Goal: Information Seeking & Learning: Learn about a topic

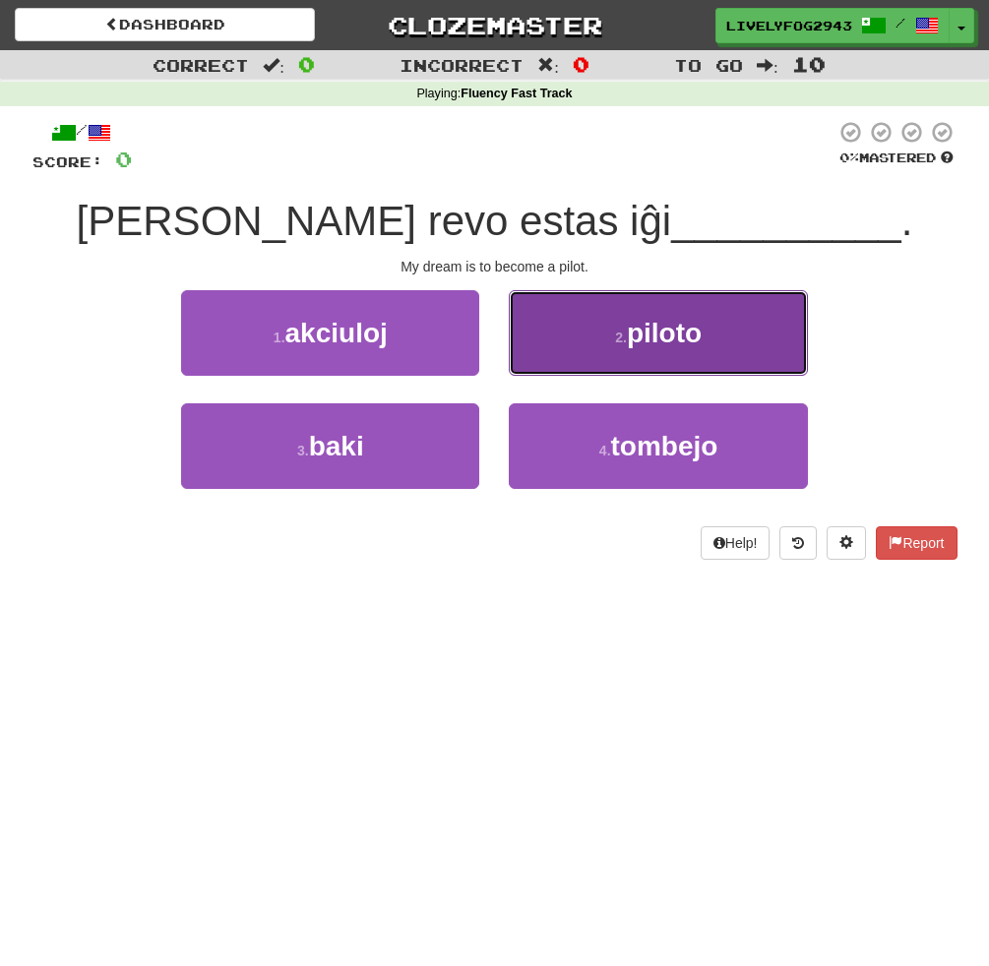
click at [590, 333] on button "2 . piloto" at bounding box center [658, 333] width 298 height 86
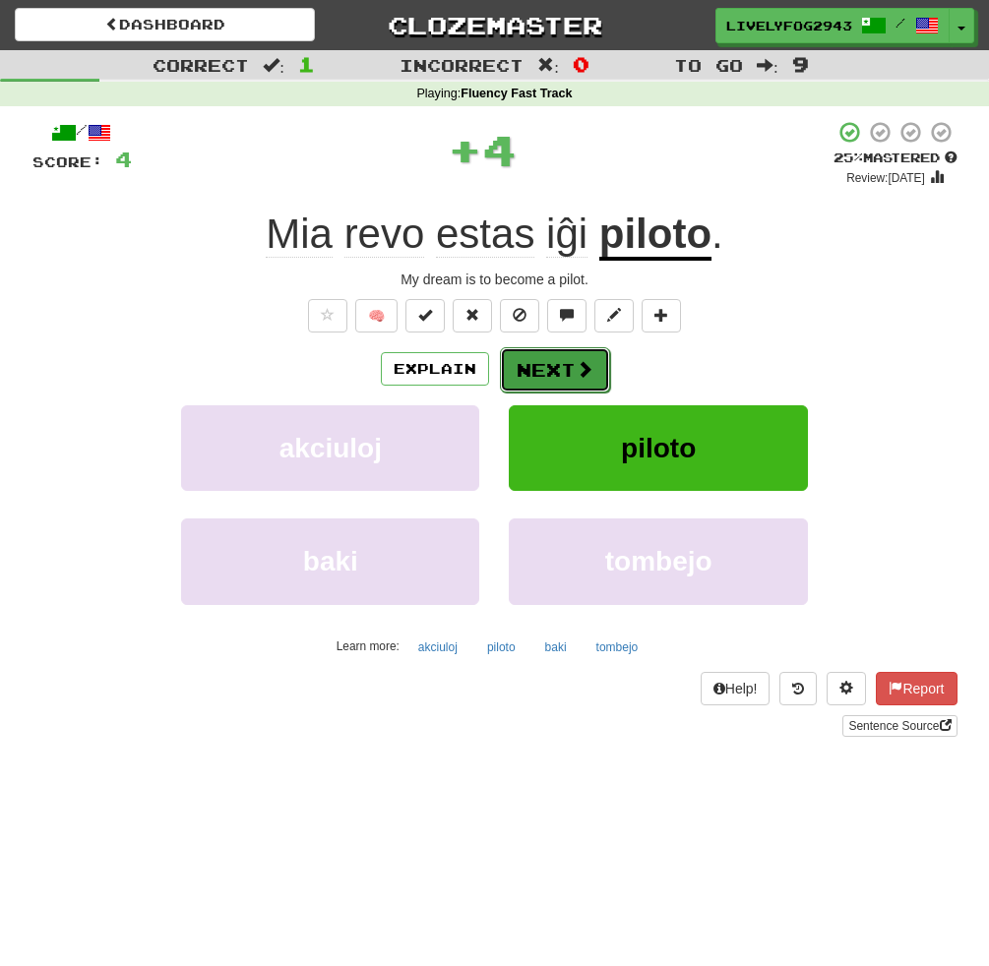
click at [571, 374] on button "Next" at bounding box center [555, 369] width 110 height 45
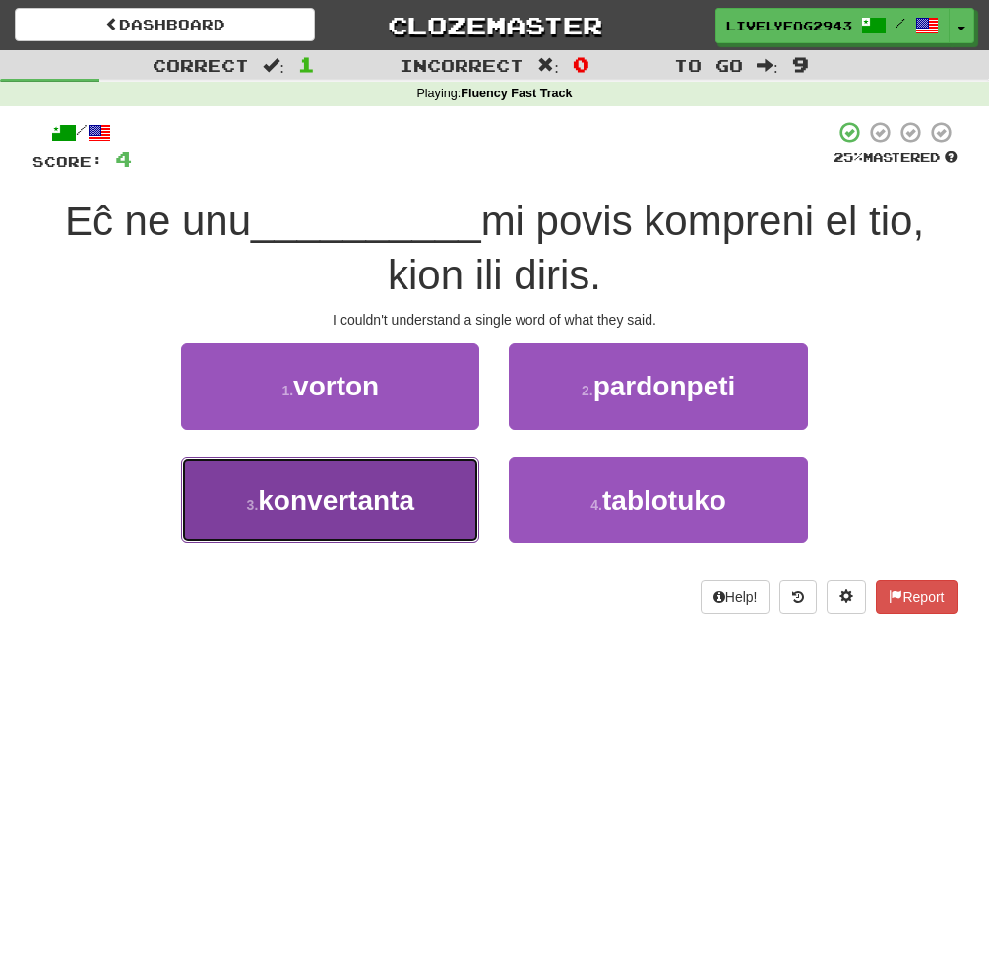
click at [350, 523] on button "3 . konvertanta" at bounding box center [330, 500] width 298 height 86
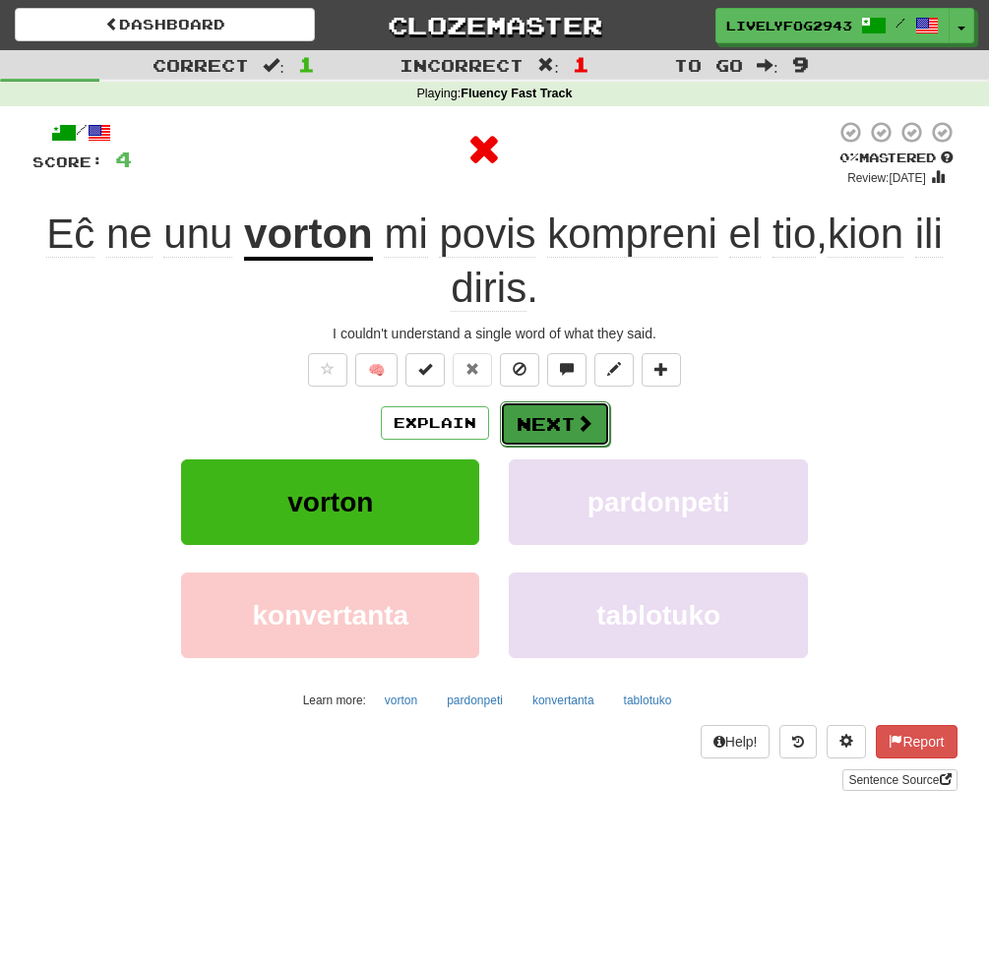
click at [554, 429] on button "Next" at bounding box center [555, 423] width 110 height 45
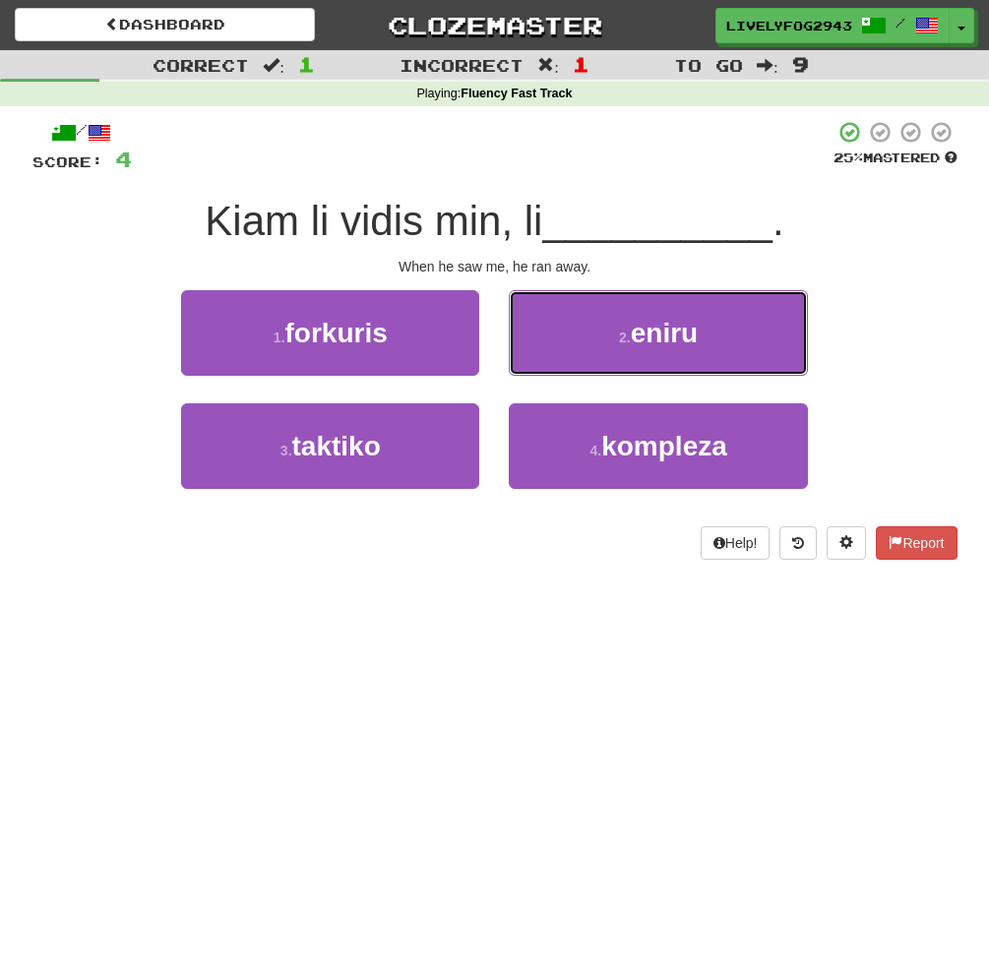
drag, startPoint x: 602, startPoint y: 337, endPoint x: 634, endPoint y: 336, distance: 31.5
click at [604, 337] on button "2 . [GEOGRAPHIC_DATA]" at bounding box center [658, 333] width 298 height 86
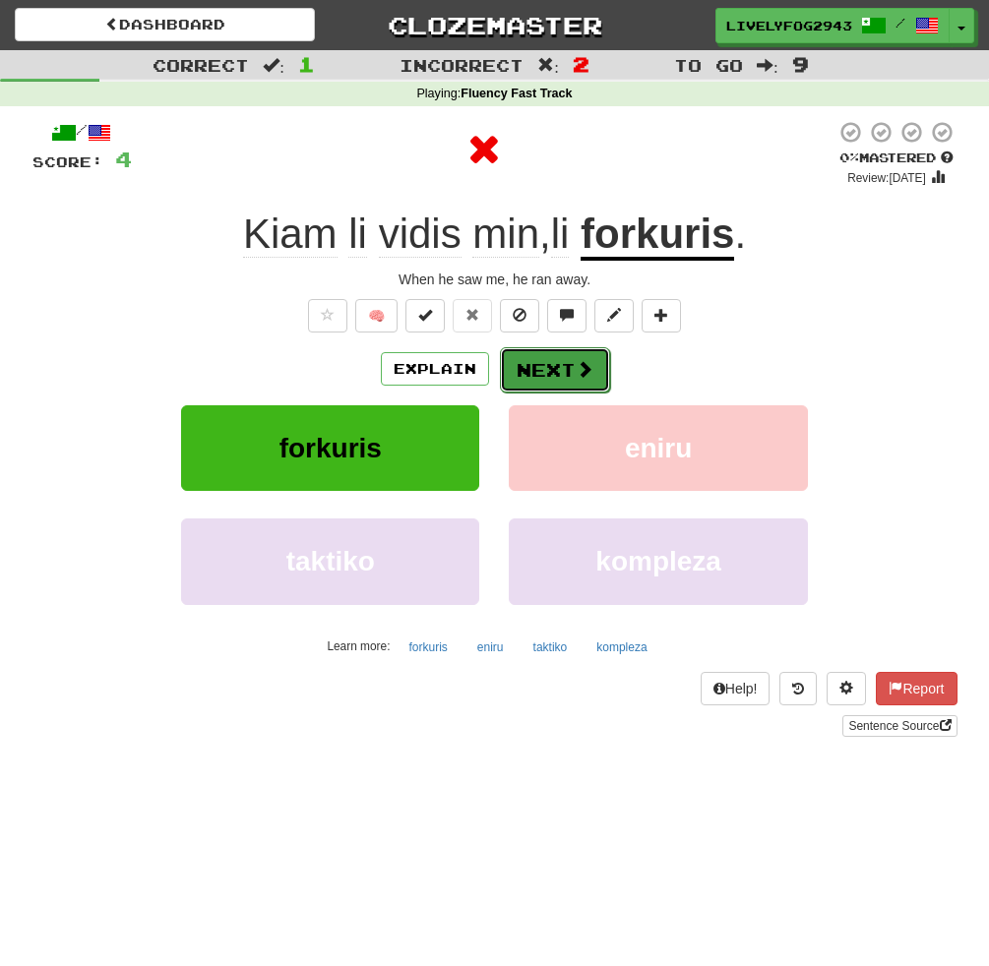
click at [545, 371] on button "Next" at bounding box center [555, 369] width 110 height 45
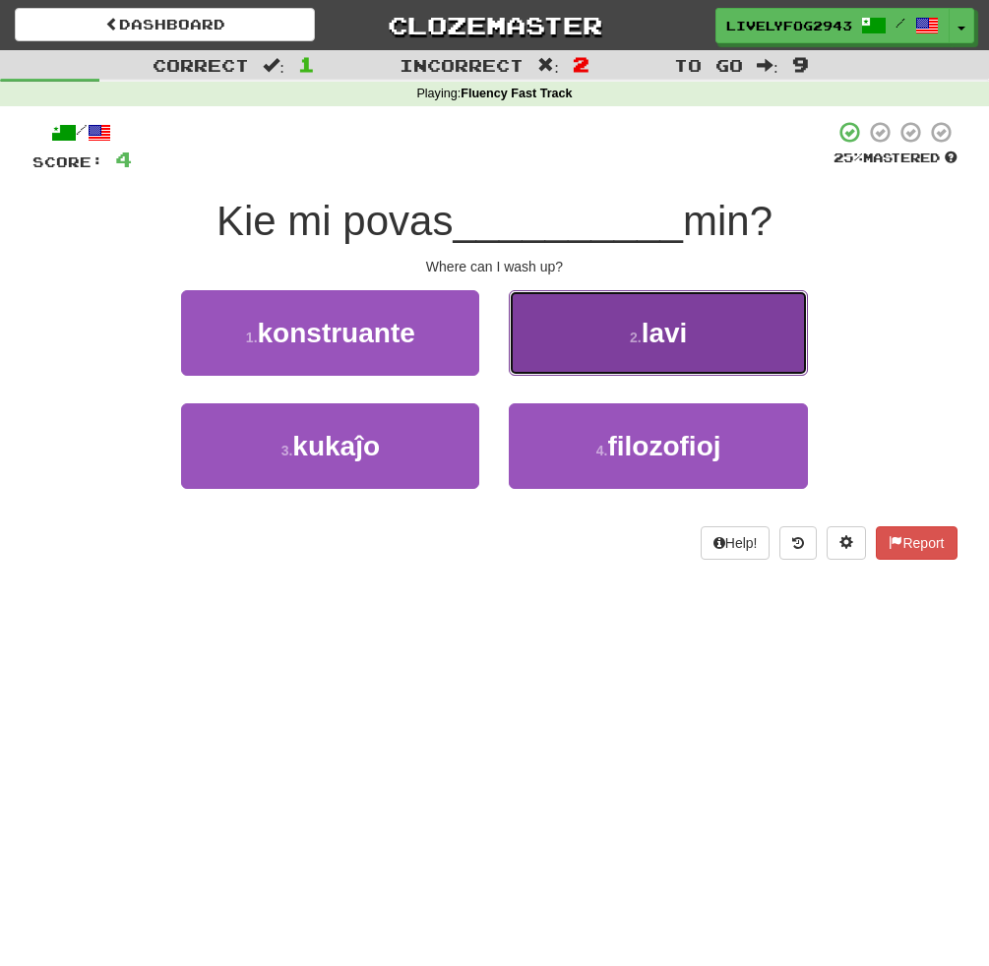
click at [575, 327] on button "2 . lavi" at bounding box center [658, 333] width 298 height 86
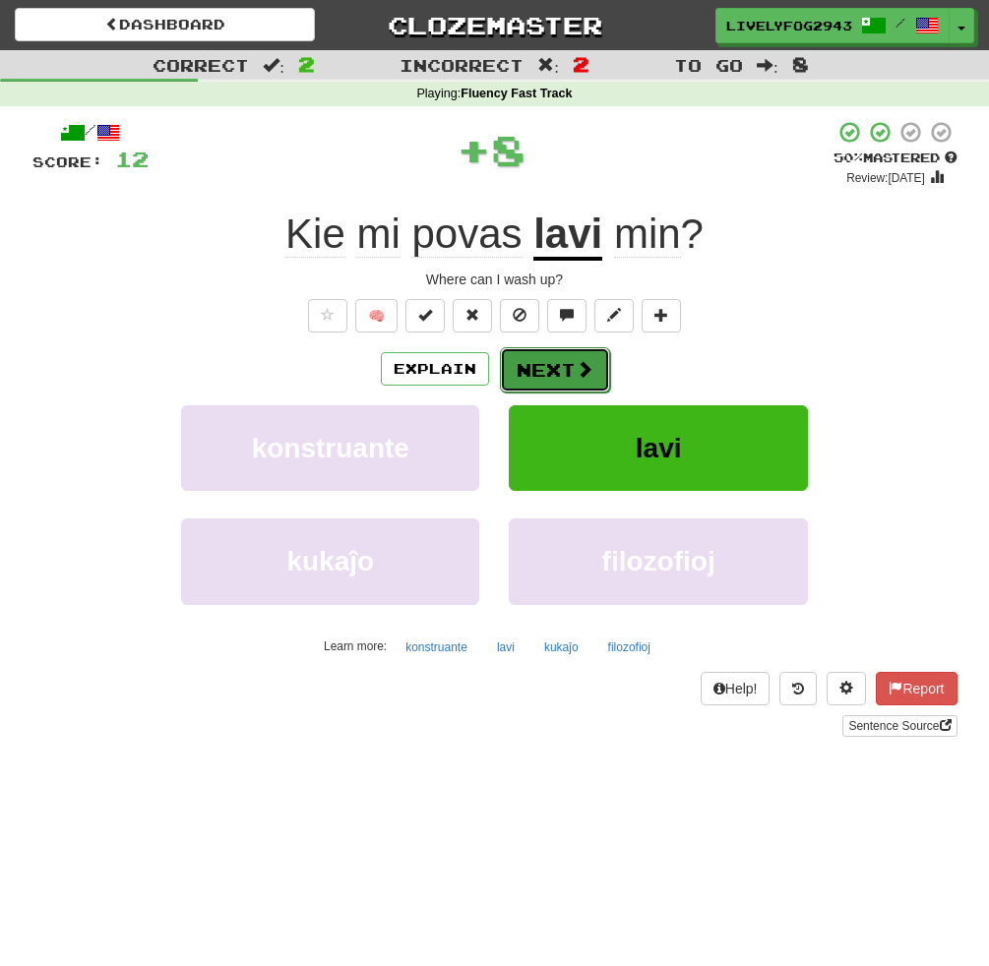
click at [576, 360] on span at bounding box center [585, 369] width 18 height 18
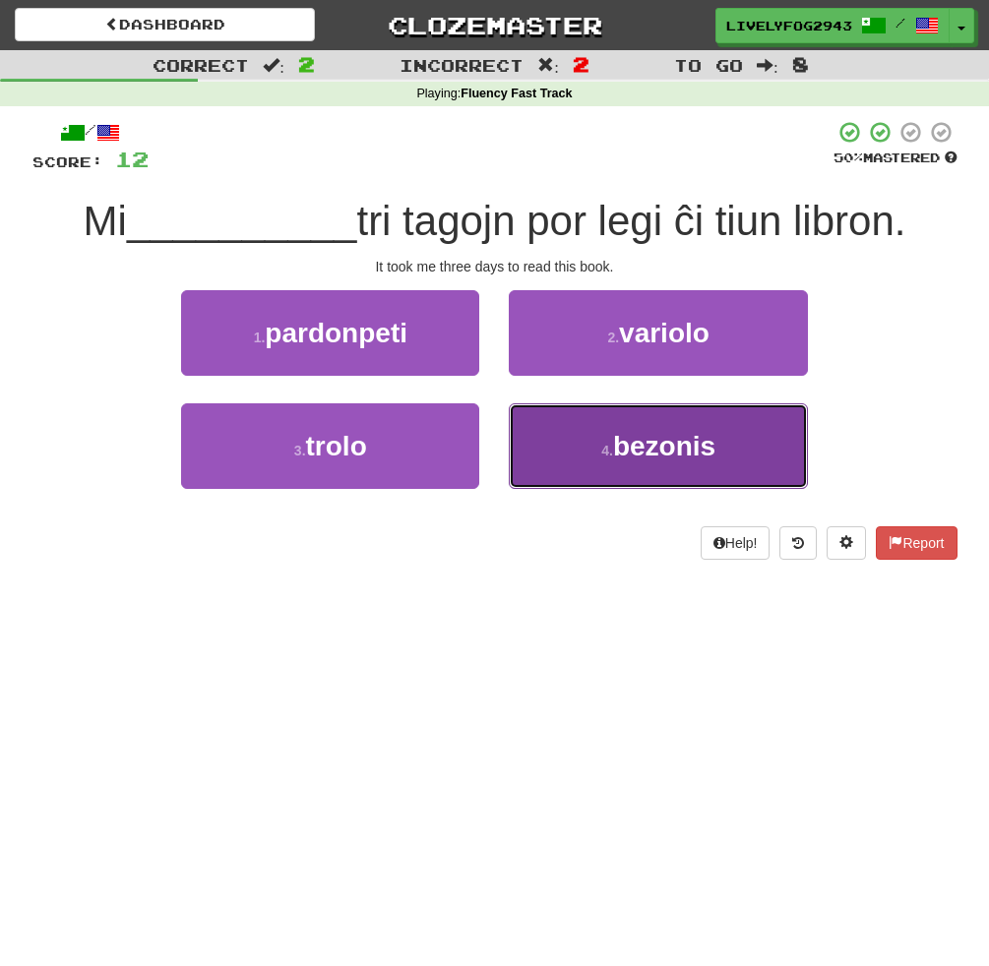
click at [601, 448] on small "4 ." at bounding box center [607, 451] width 12 height 16
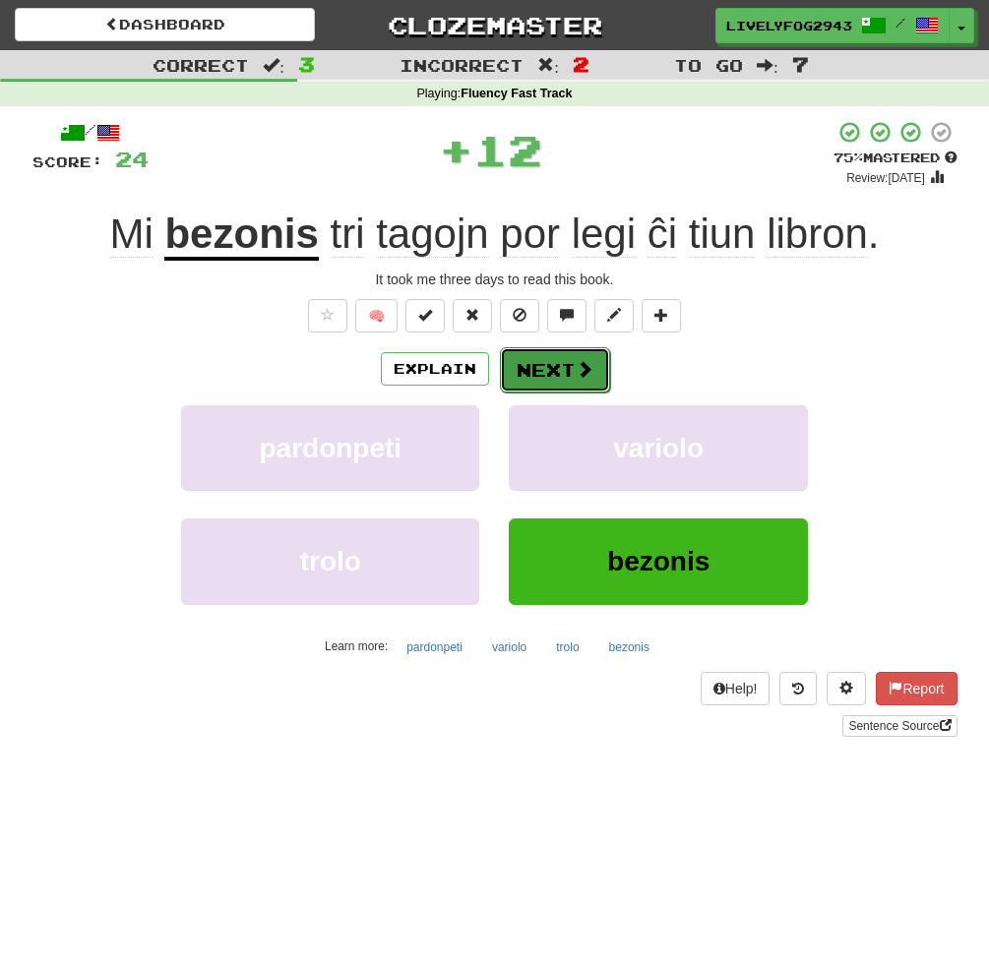
click at [547, 364] on button "Next" at bounding box center [555, 369] width 110 height 45
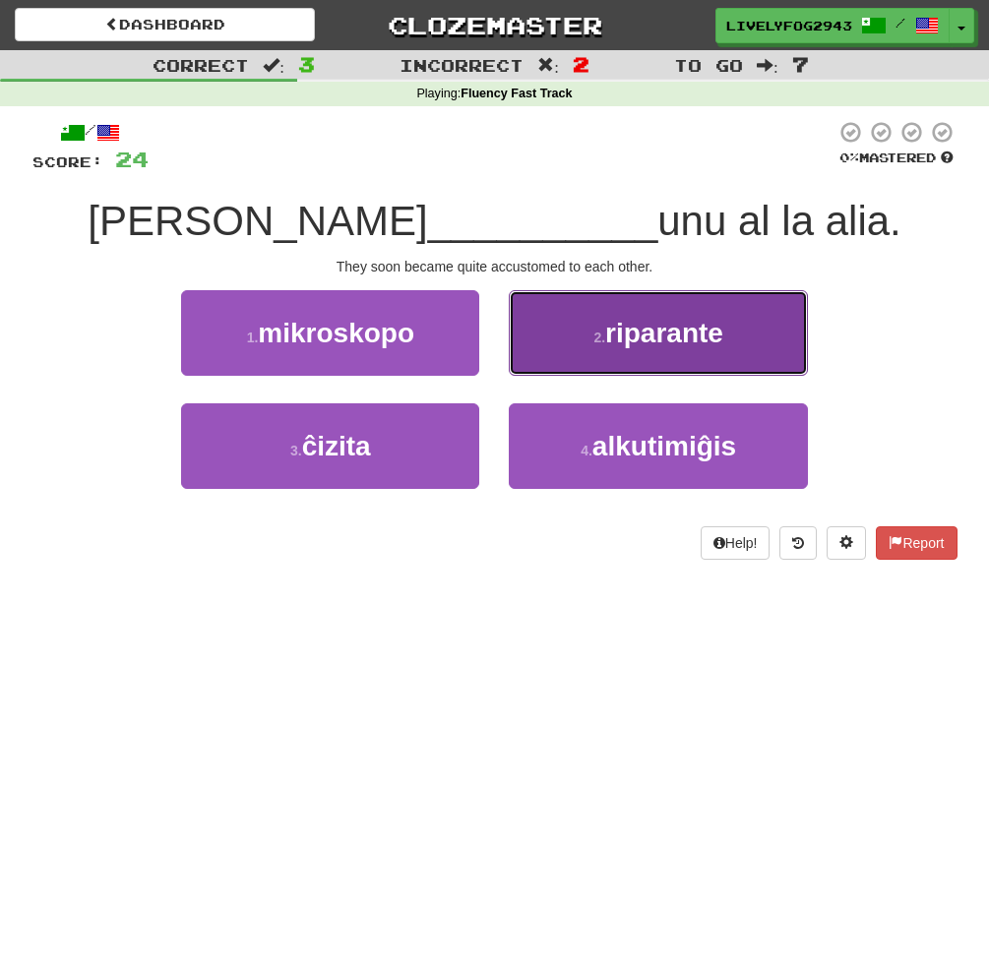
click at [588, 346] on button "2 . riparante" at bounding box center [658, 333] width 298 height 86
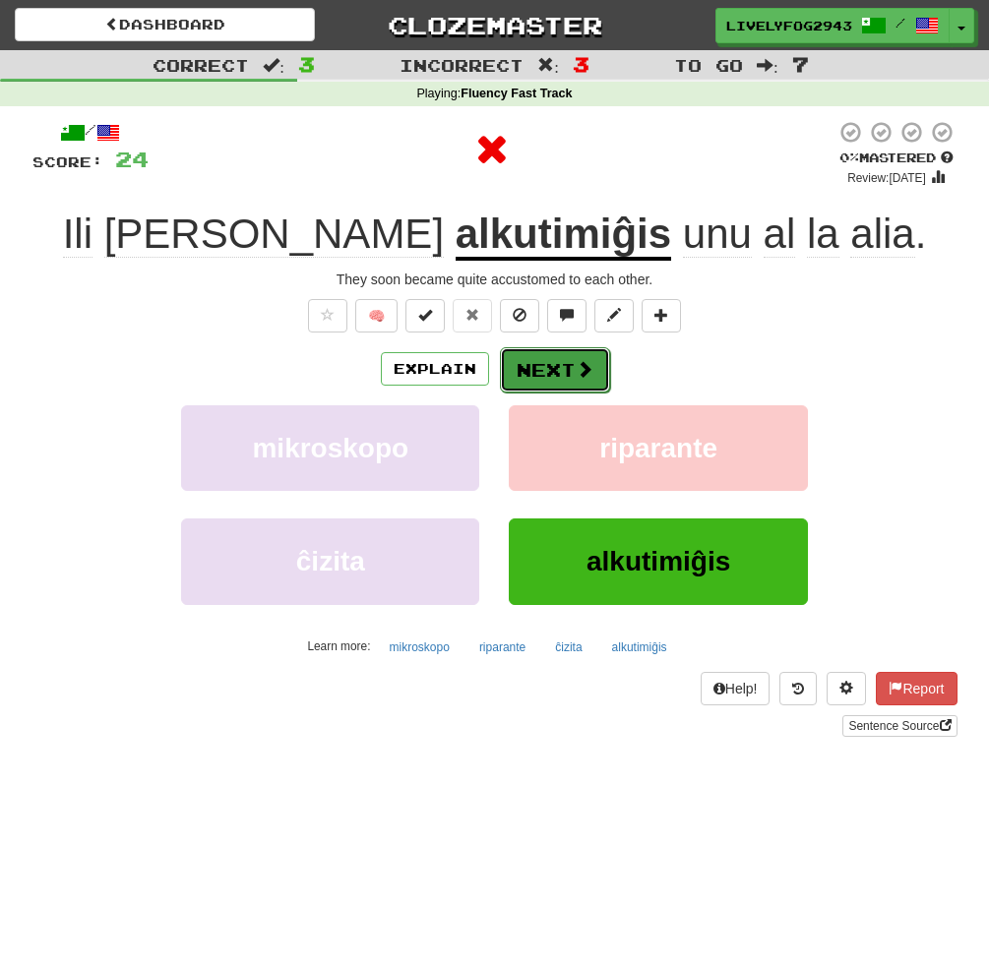
click at [549, 363] on button "Next" at bounding box center [555, 369] width 110 height 45
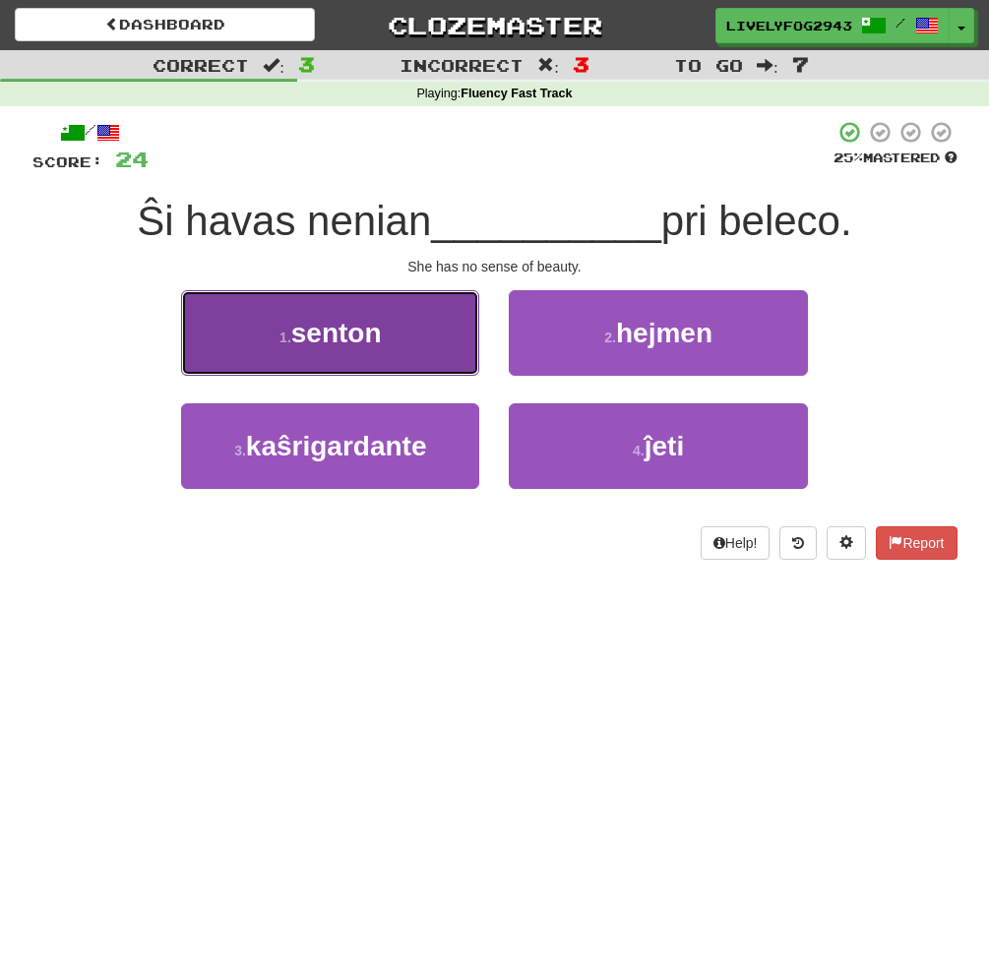
click at [391, 352] on button "1 . [GEOGRAPHIC_DATA]" at bounding box center [330, 333] width 298 height 86
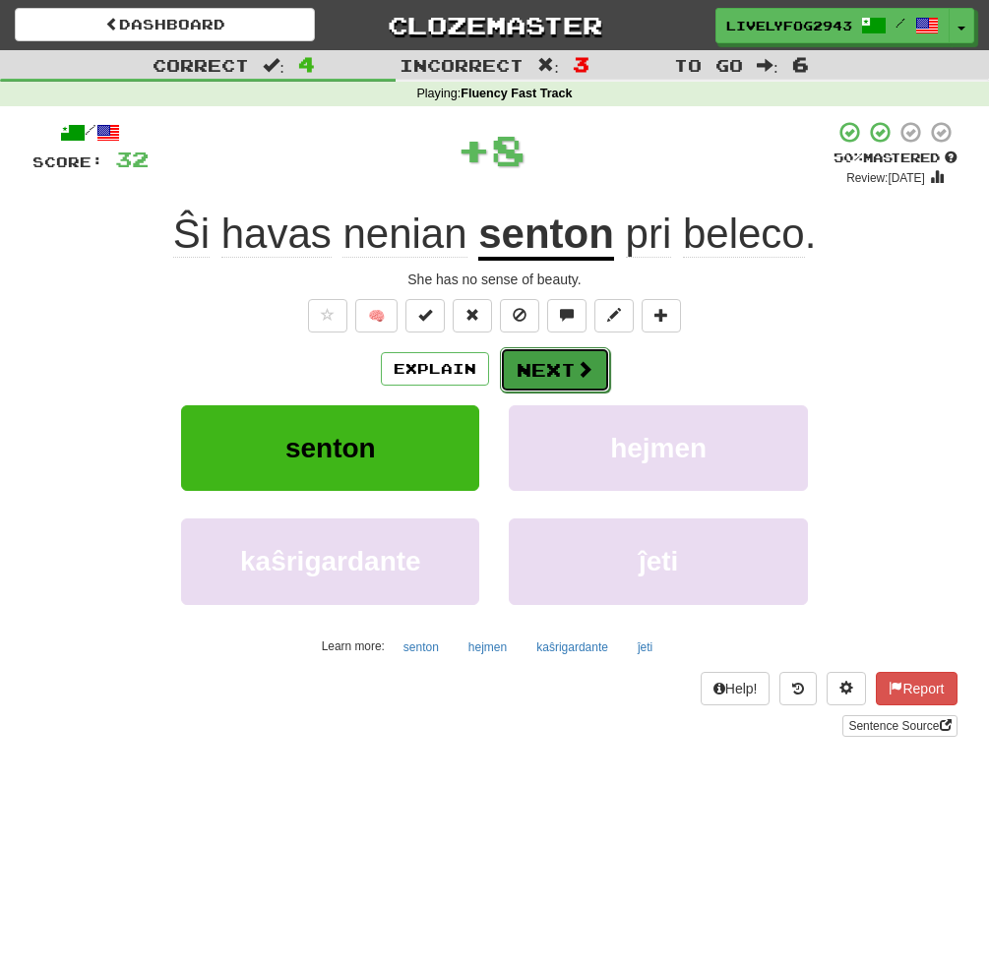
click at [554, 373] on button "Next" at bounding box center [555, 369] width 110 height 45
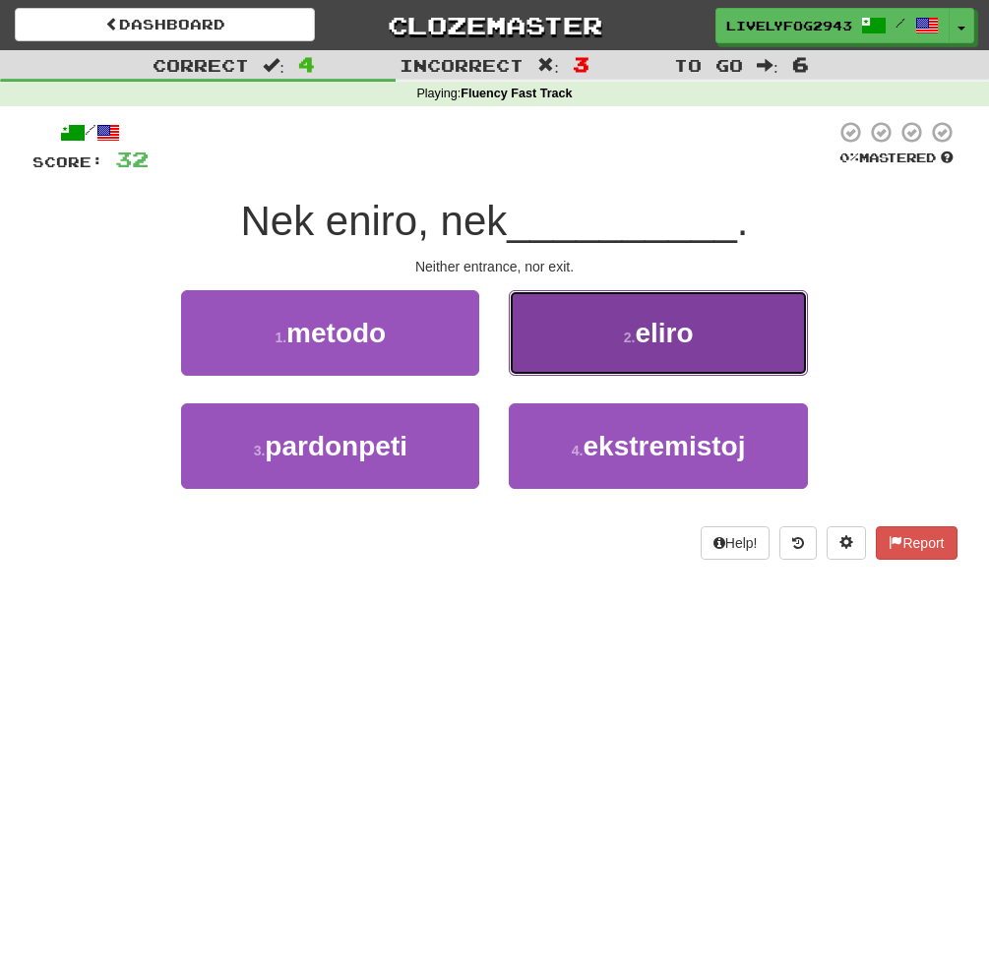
click at [548, 332] on button "2 . eliro" at bounding box center [658, 333] width 298 height 86
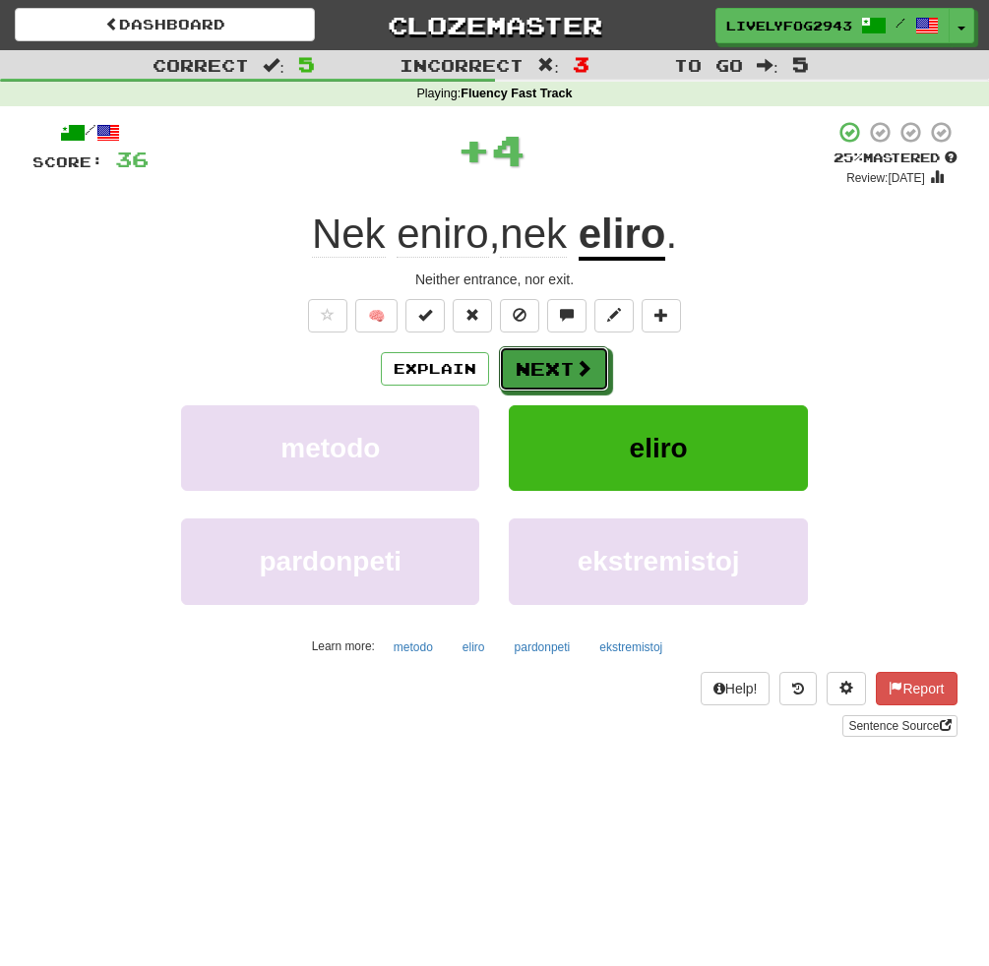
click at [569, 369] on button "Next" at bounding box center [554, 368] width 110 height 45
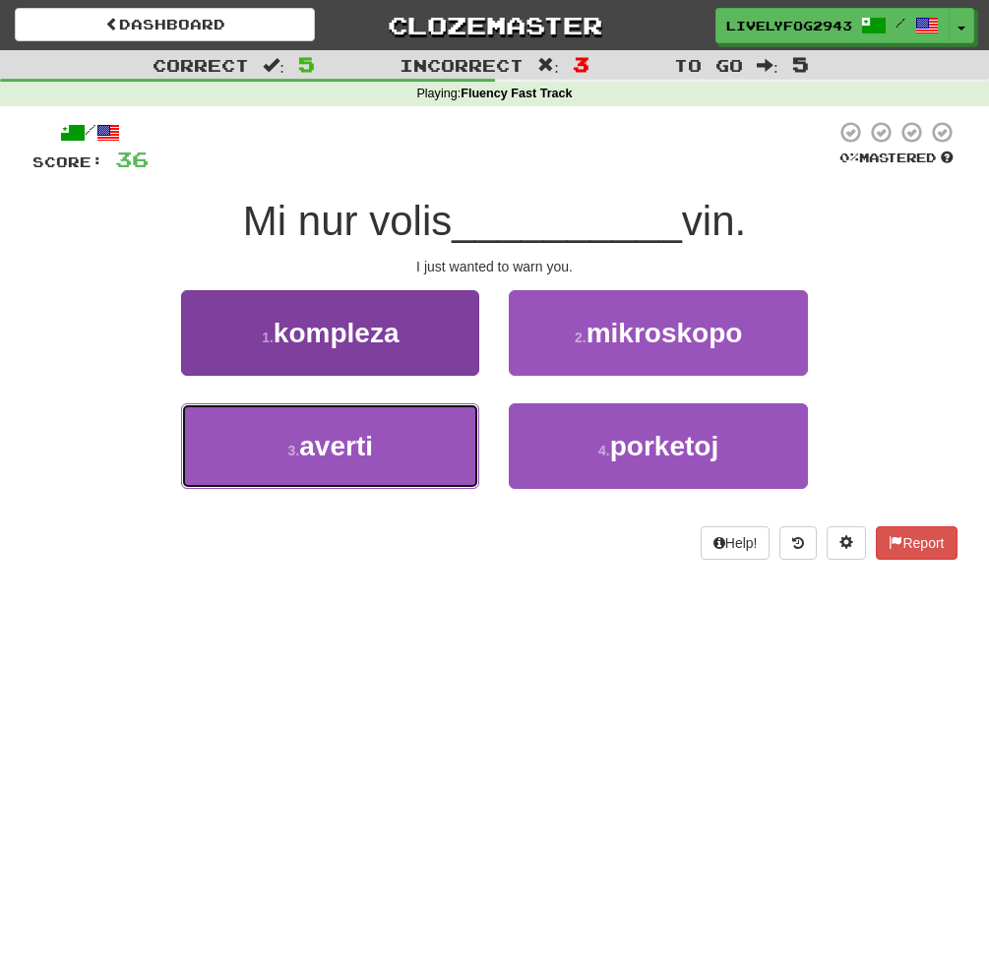
click at [284, 459] on button "3 . averti" at bounding box center [330, 446] width 298 height 86
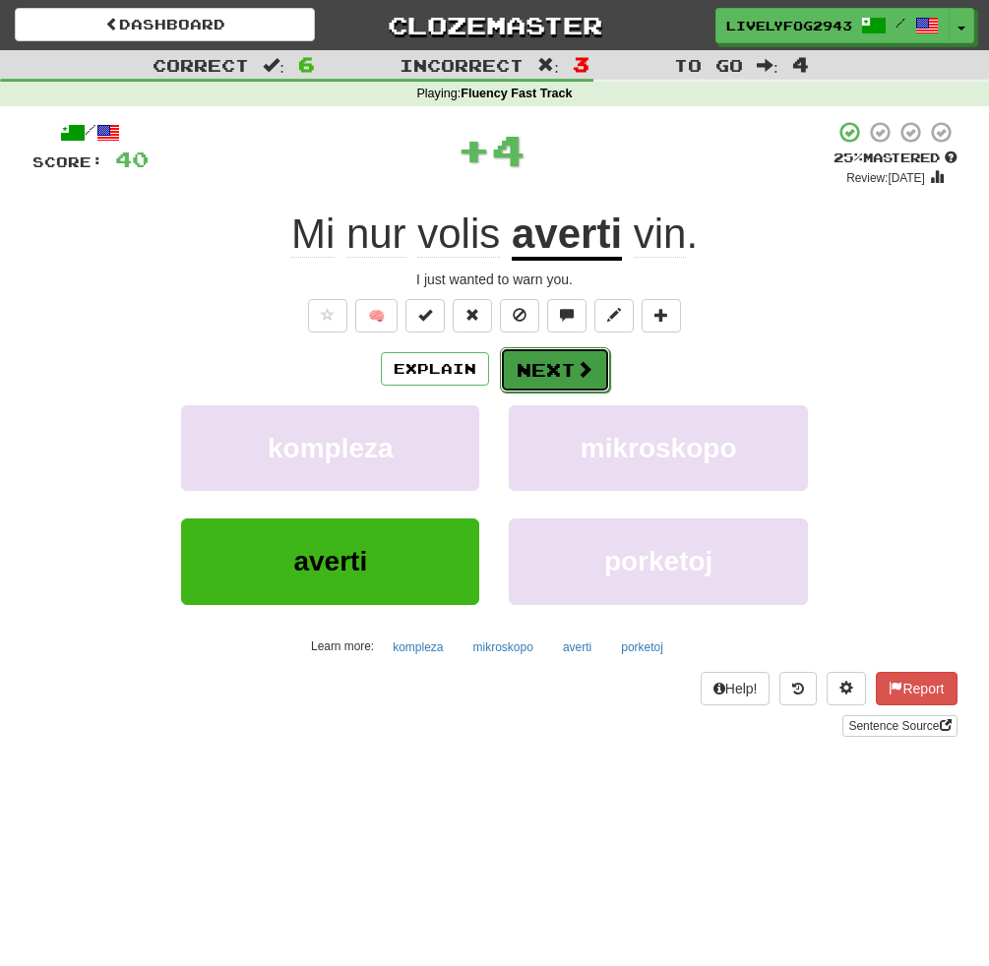
click at [520, 376] on button "Next" at bounding box center [555, 369] width 110 height 45
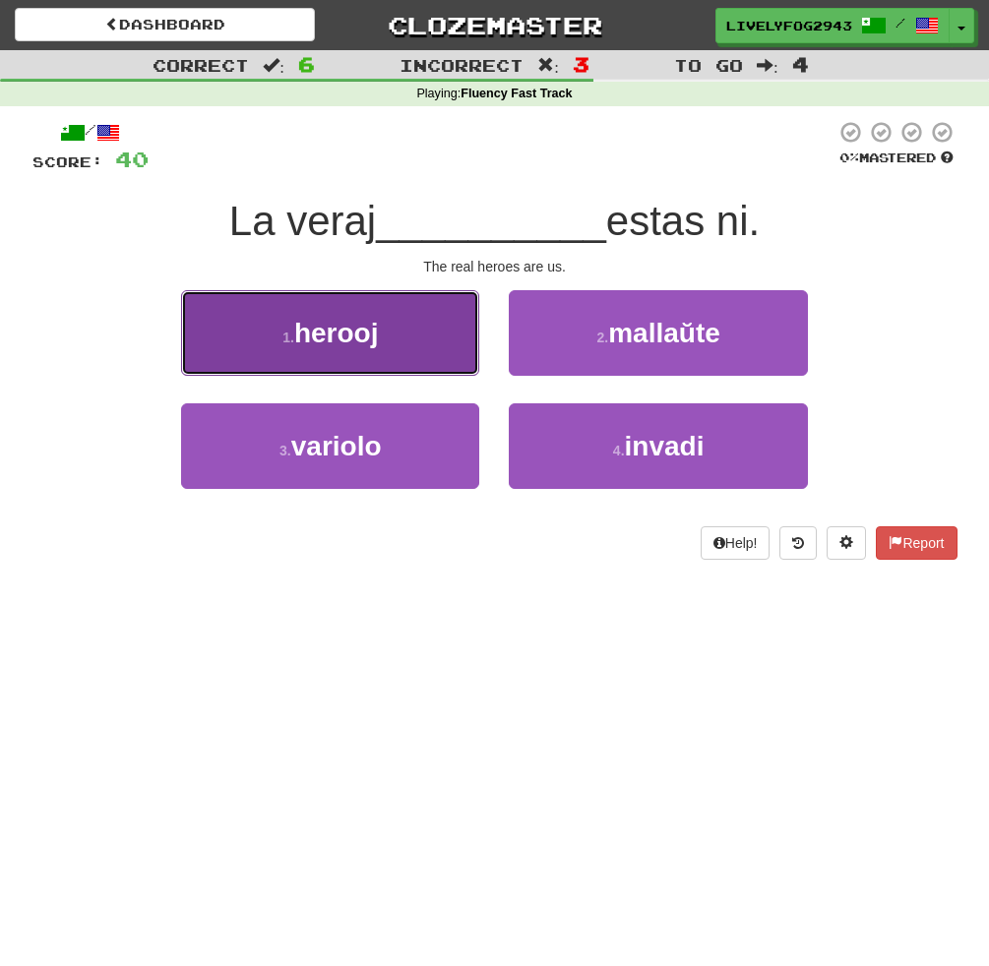
drag, startPoint x: 382, startPoint y: 355, endPoint x: 390, endPoint y: 371, distance: 17.6
click at [390, 371] on button "1 . herooj" at bounding box center [330, 333] width 298 height 86
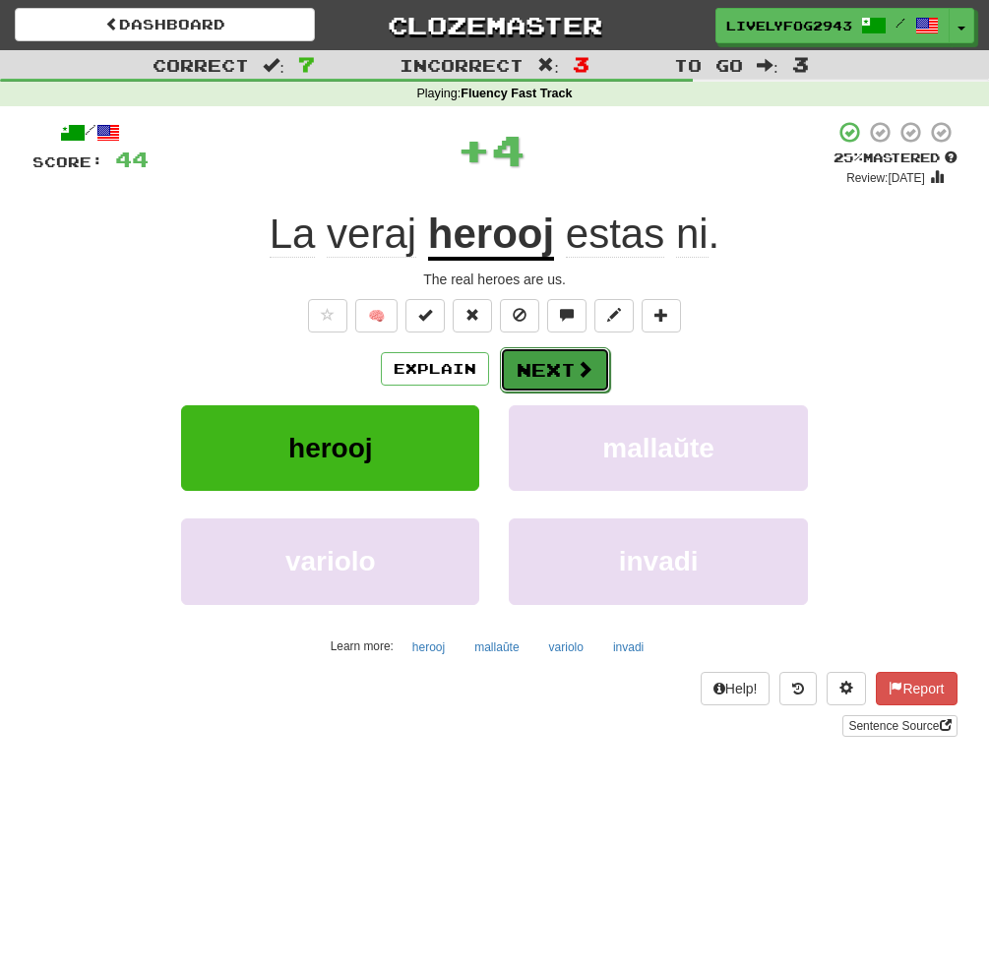
click at [563, 378] on button "Next" at bounding box center [555, 369] width 110 height 45
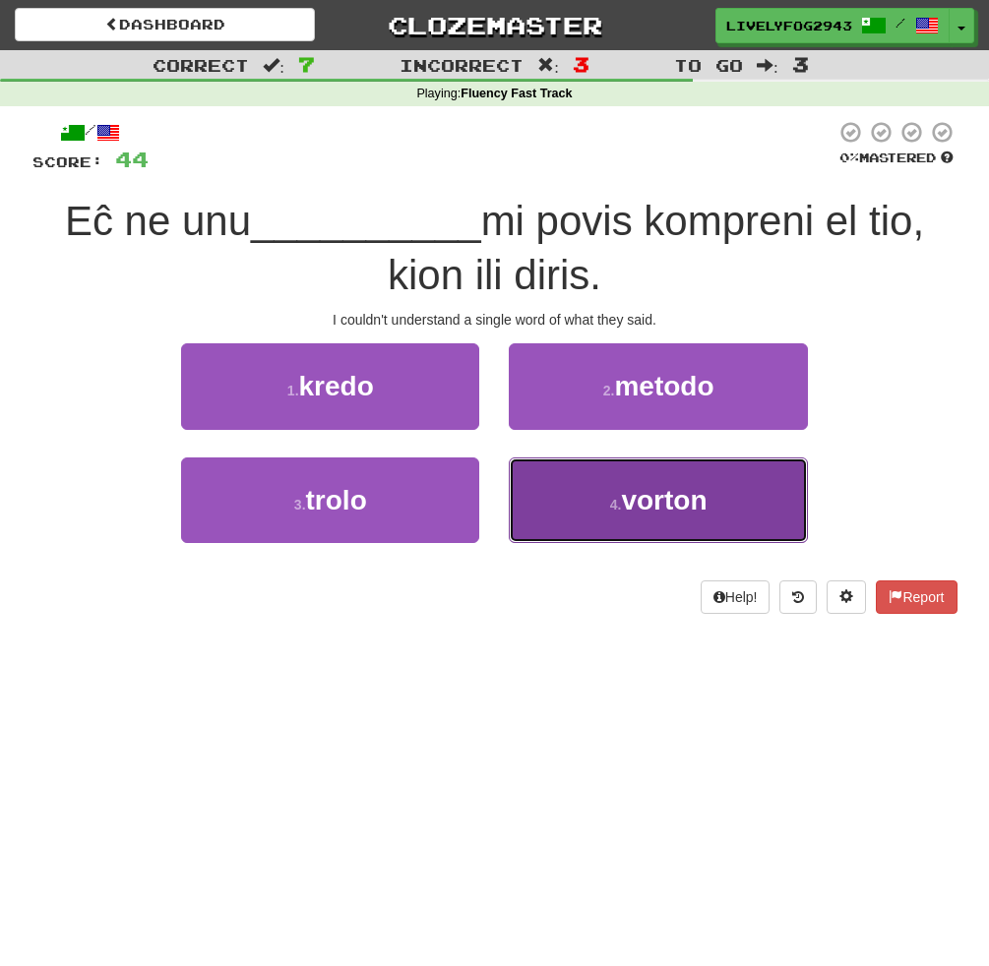
click at [590, 515] on button "4 . [GEOGRAPHIC_DATA]" at bounding box center [658, 500] width 298 height 86
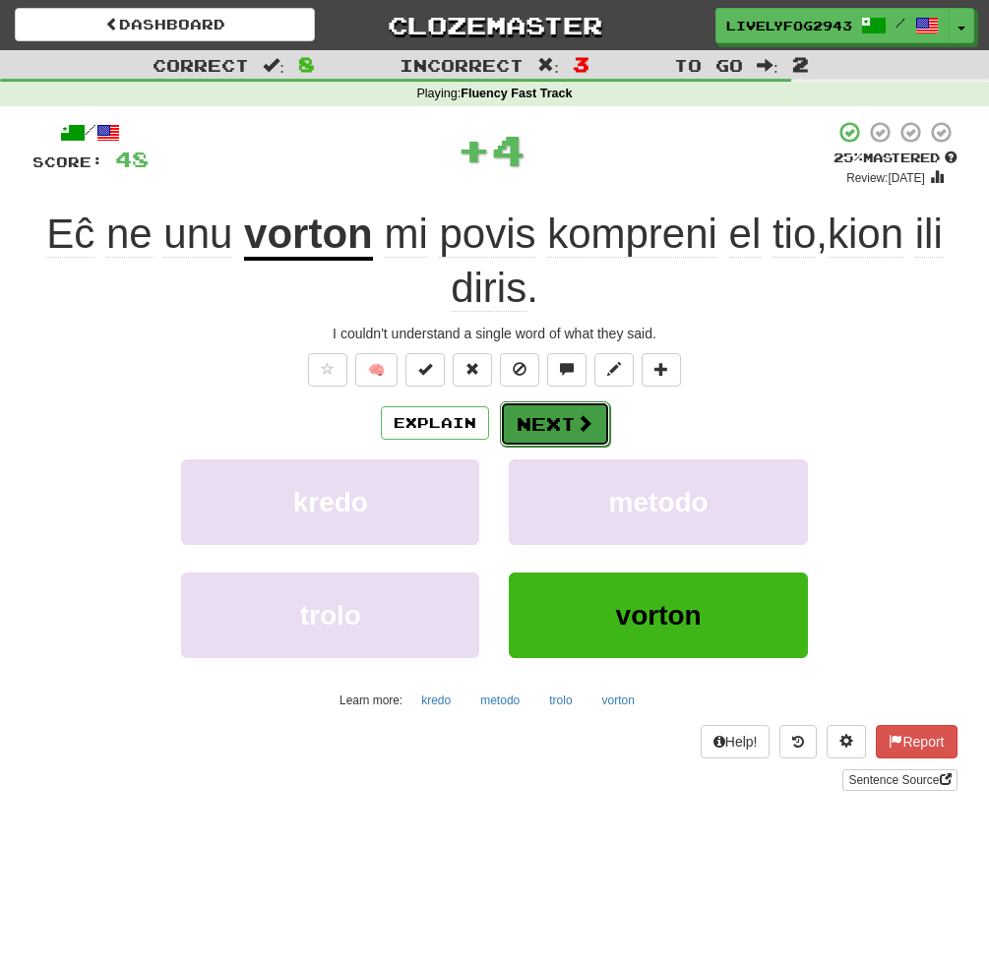
click at [570, 435] on button "Next" at bounding box center [555, 423] width 110 height 45
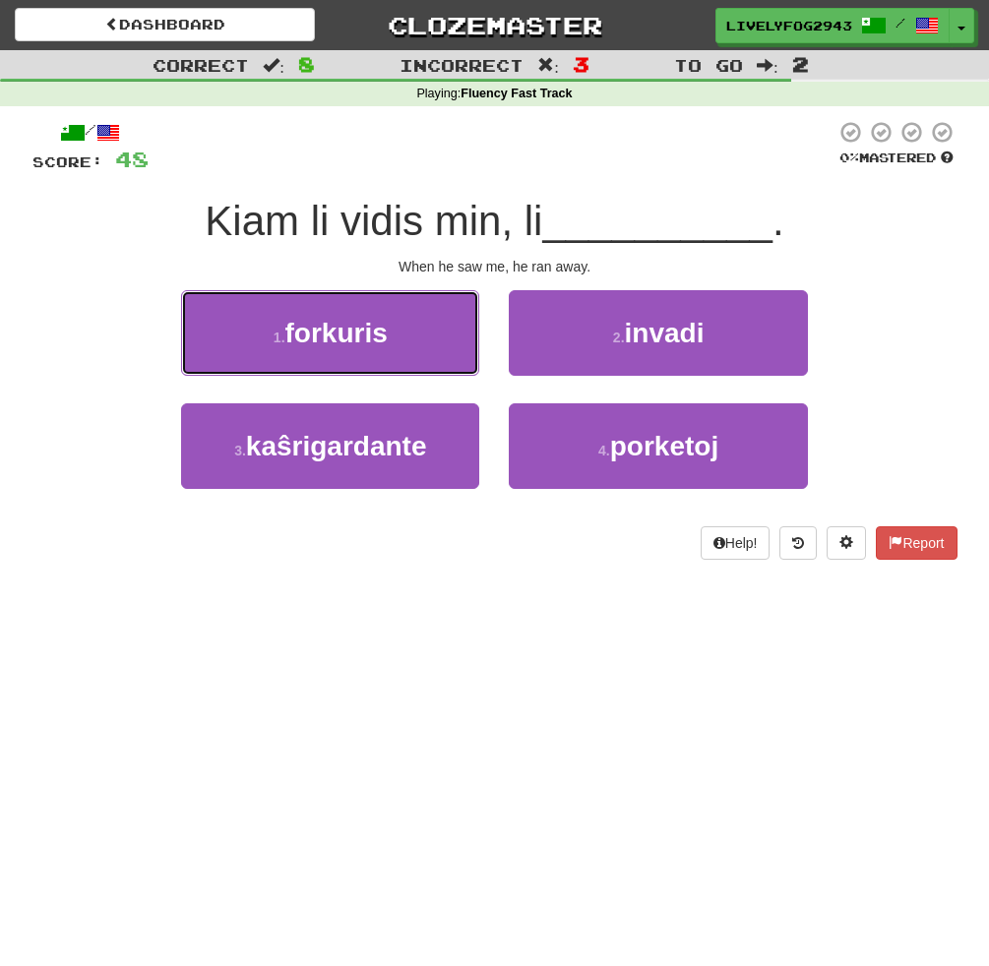
click at [395, 333] on button "1 . [GEOGRAPHIC_DATA]" at bounding box center [330, 333] width 298 height 86
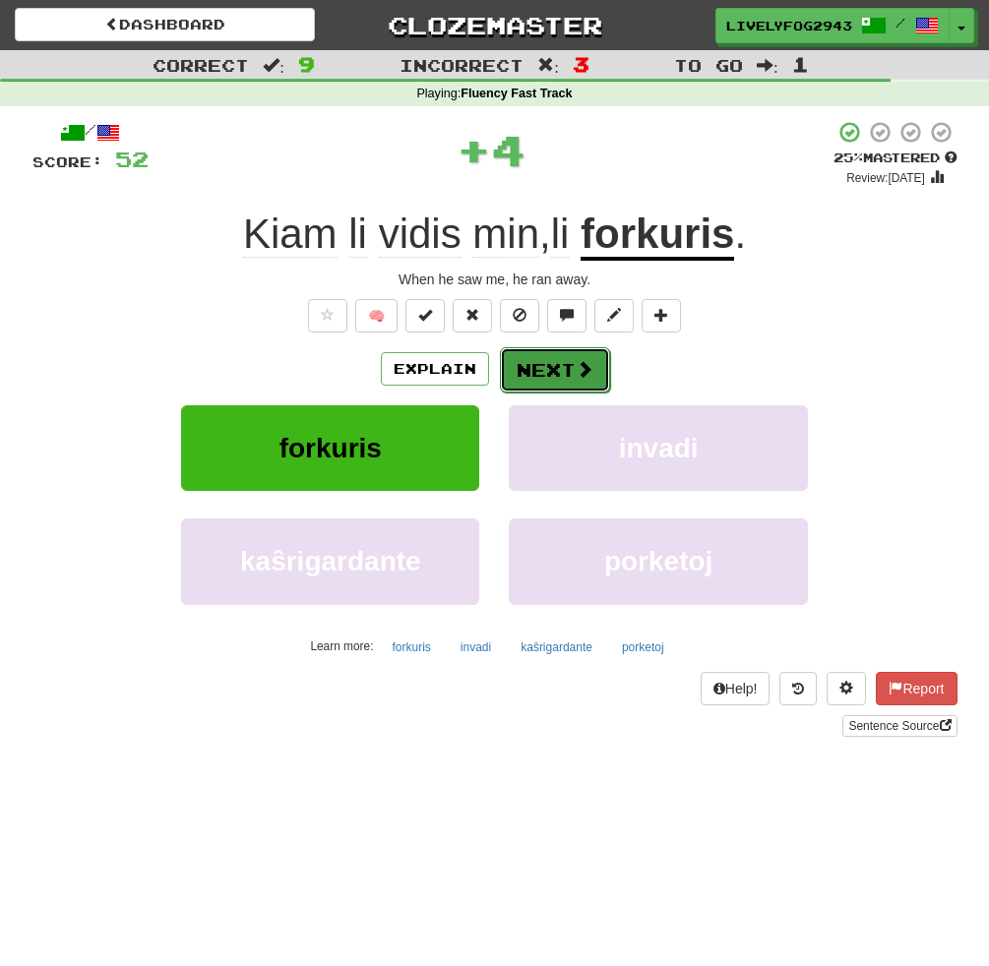
click at [552, 360] on button "Next" at bounding box center [555, 369] width 110 height 45
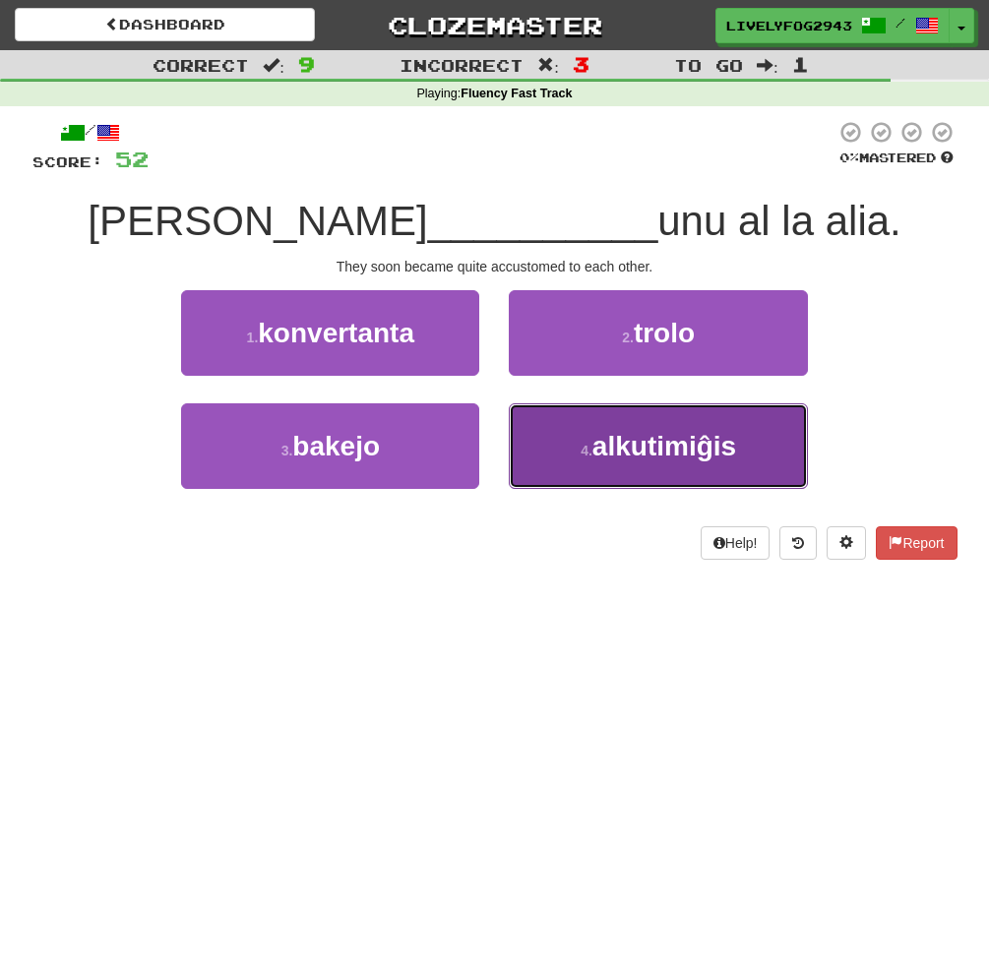
click at [560, 473] on button "4 . alkutimiĝis" at bounding box center [658, 446] width 298 height 86
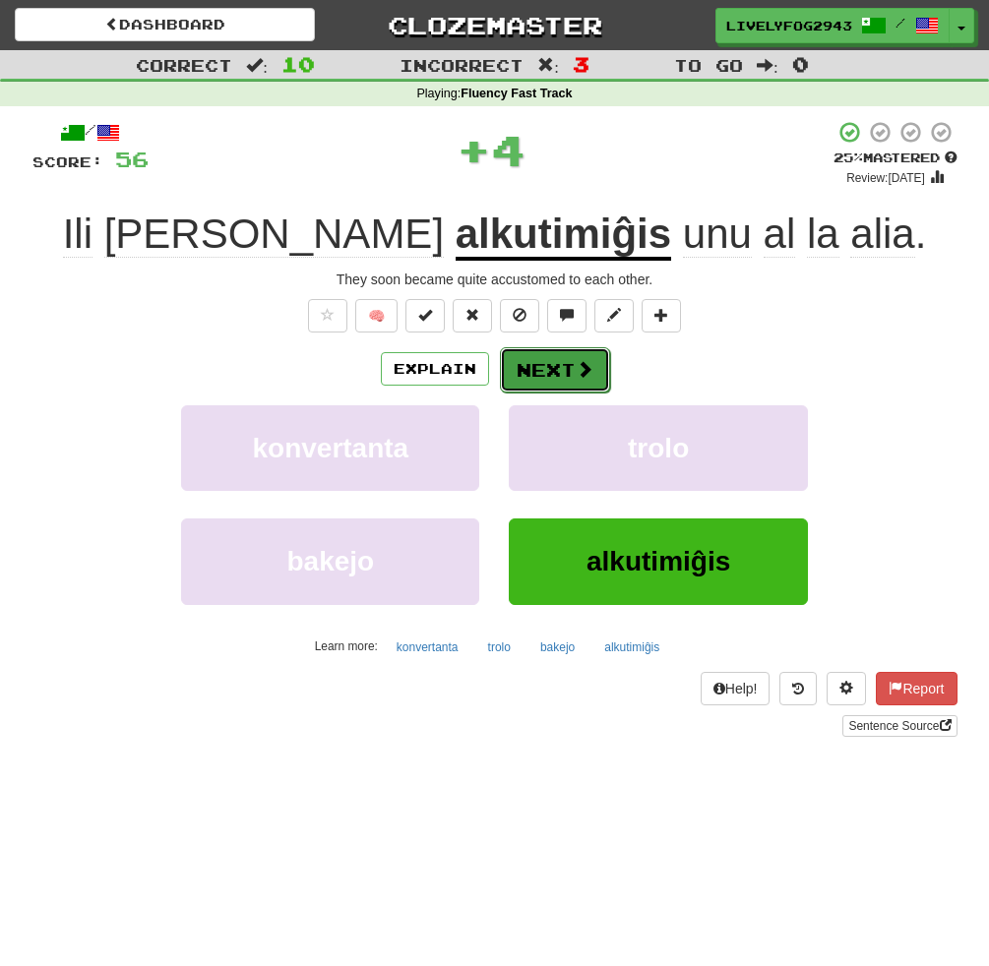
click at [541, 370] on button "Next" at bounding box center [555, 369] width 110 height 45
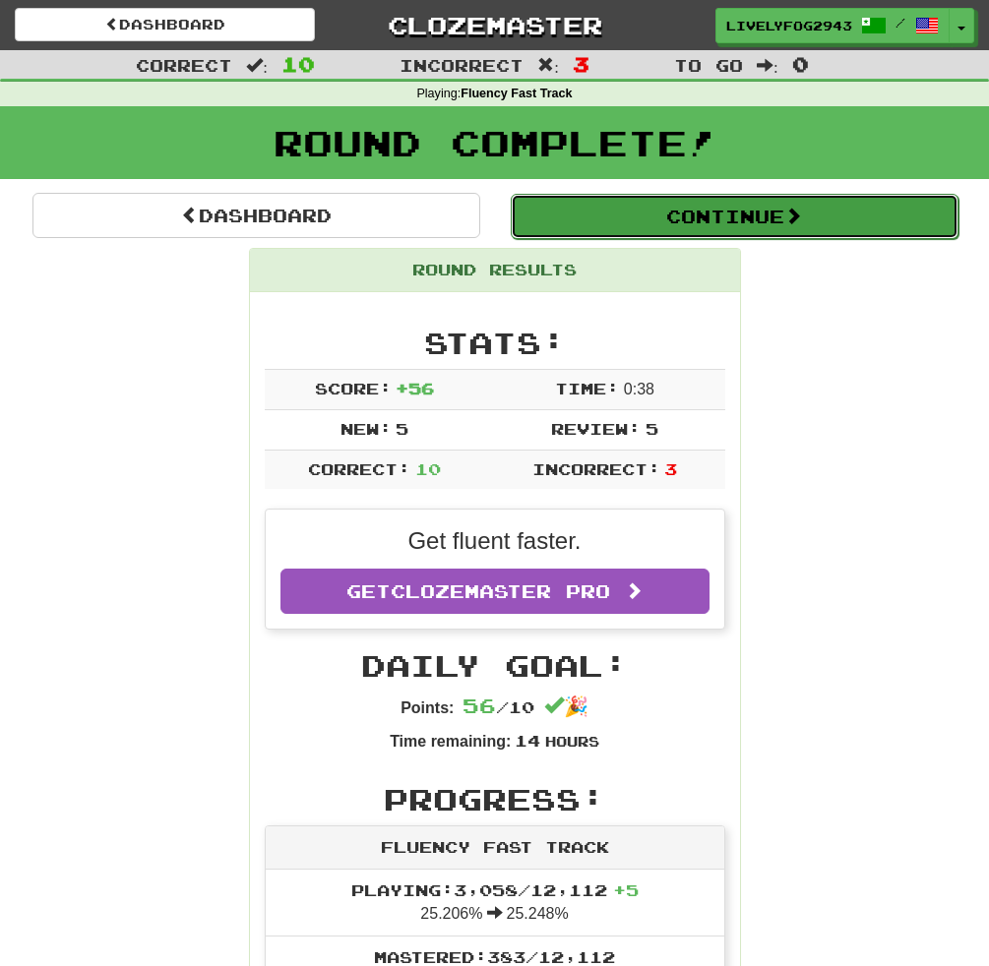
click at [580, 229] on button "Continue" at bounding box center [735, 216] width 448 height 45
